Goal: Task Accomplishment & Management: Manage account settings

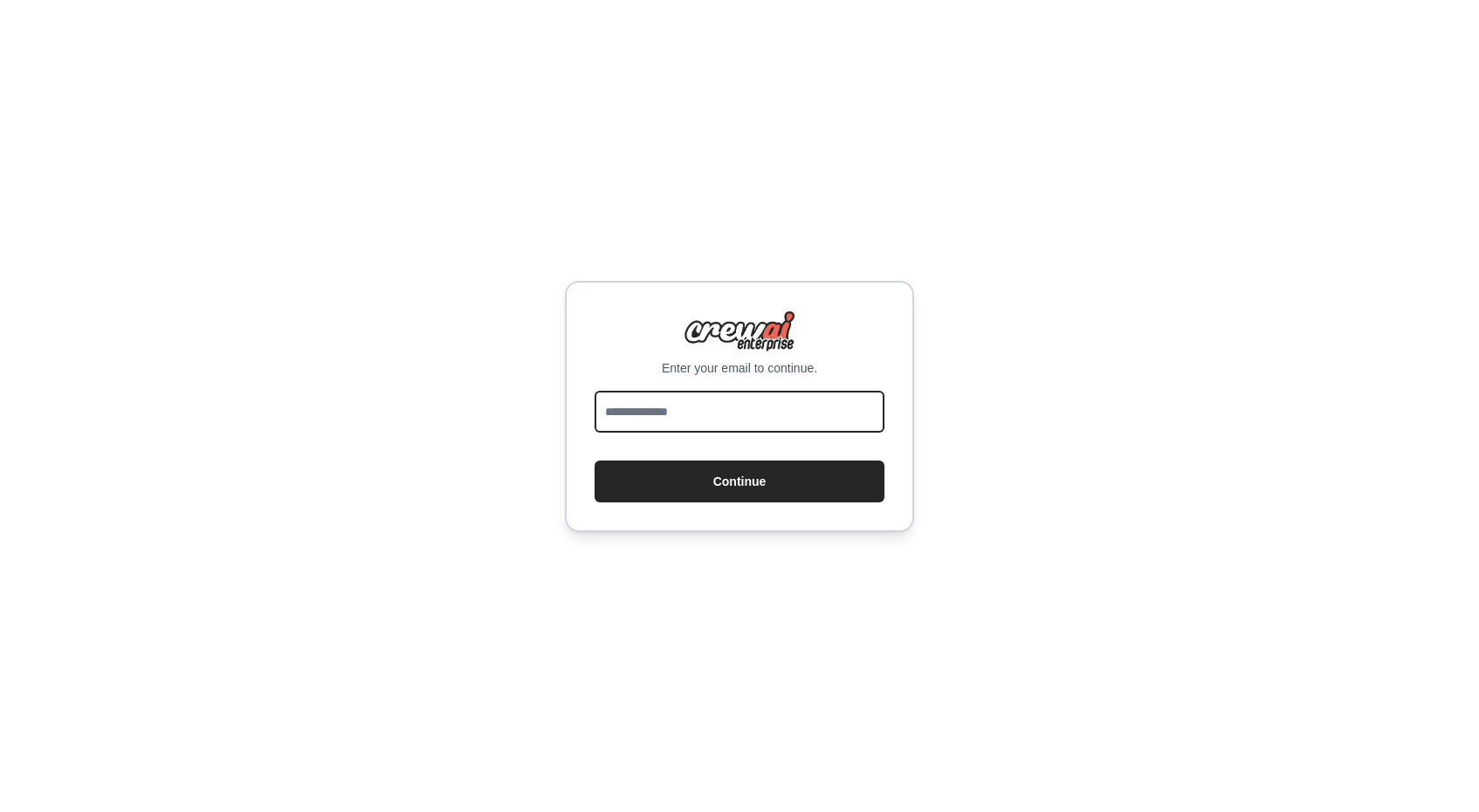
click at [732, 419] on input "email" at bounding box center [740, 412] width 290 height 41
type input "**********"
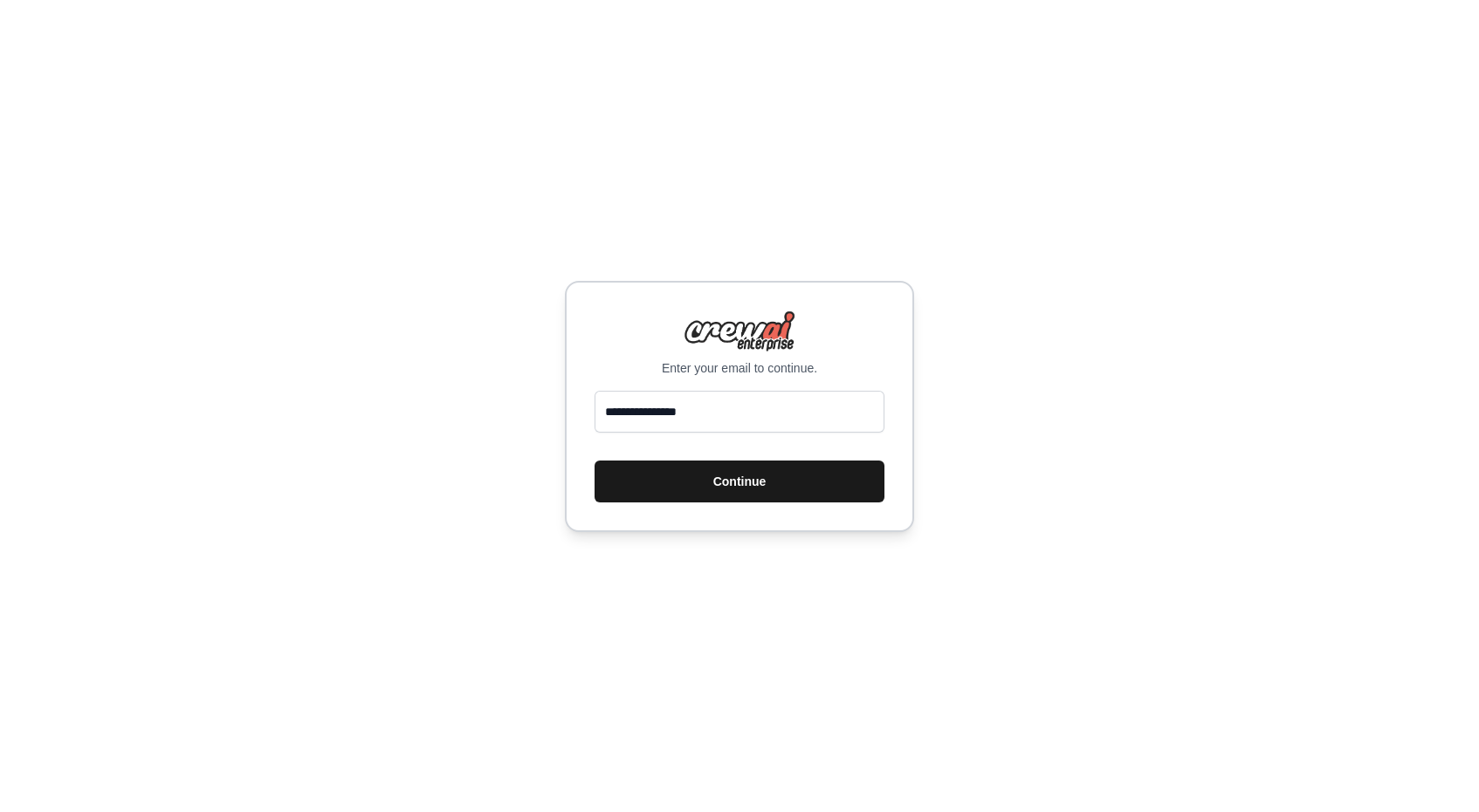
click at [766, 482] on button "Continue" at bounding box center [740, 481] width 290 height 41
